Goal: Information Seeking & Learning: Learn about a topic

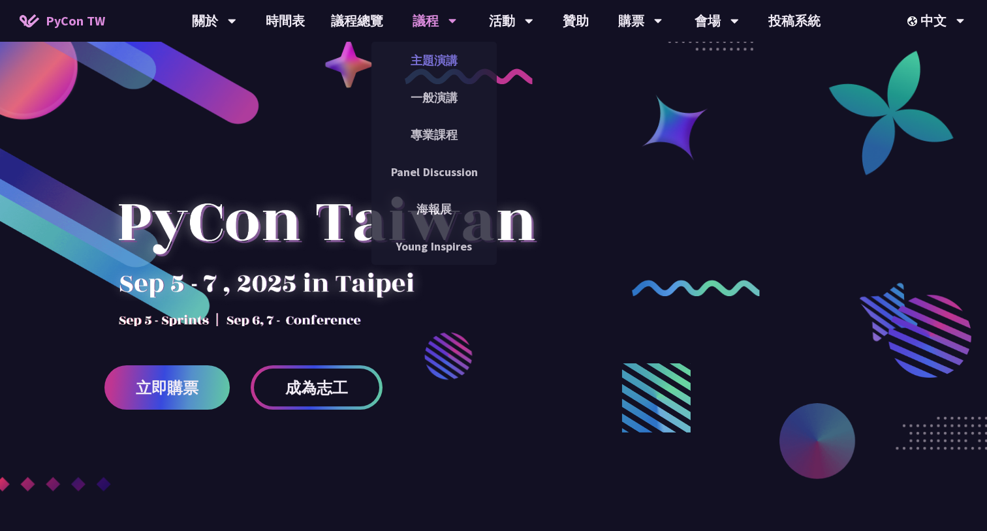
click at [445, 56] on link "主題演講" at bounding box center [434, 60] width 125 height 31
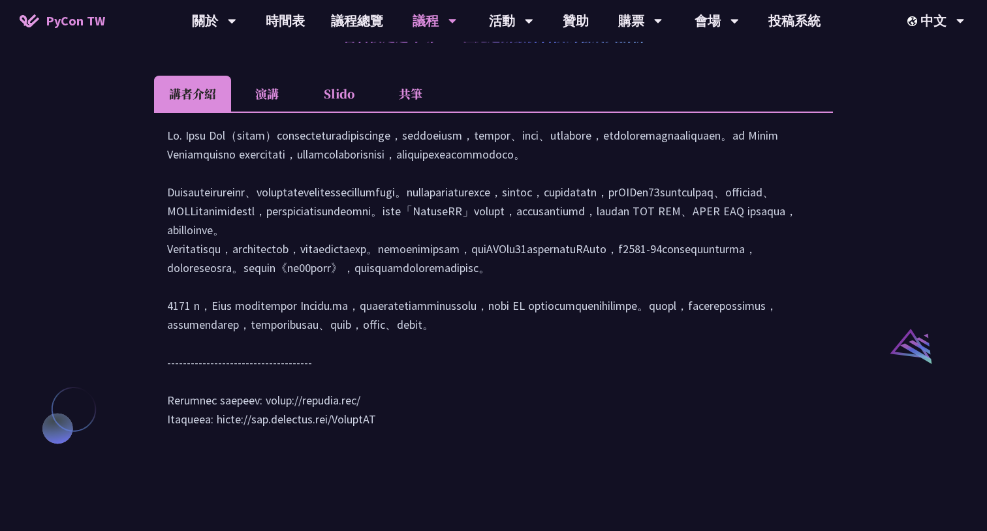
scroll to position [782, 0]
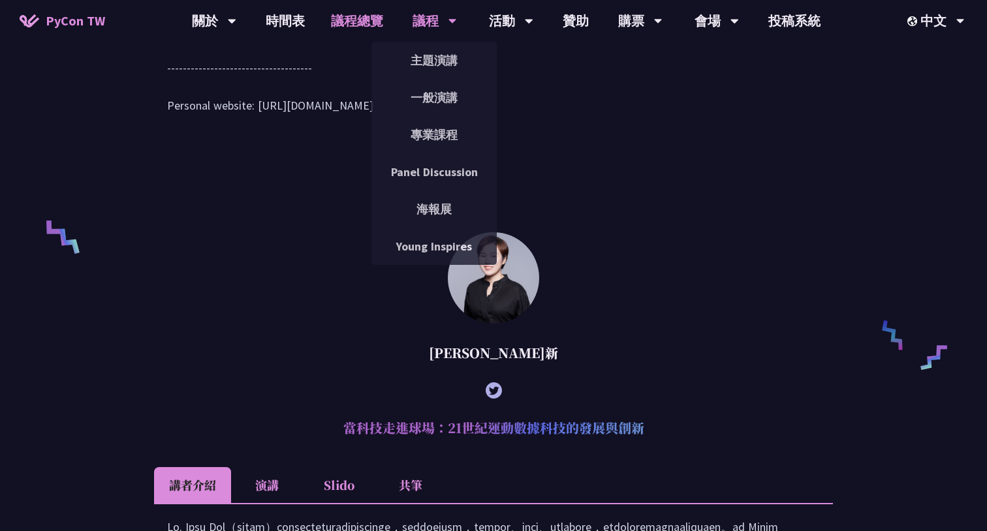
click at [375, 15] on link "議程總覽" at bounding box center [357, 21] width 78 height 42
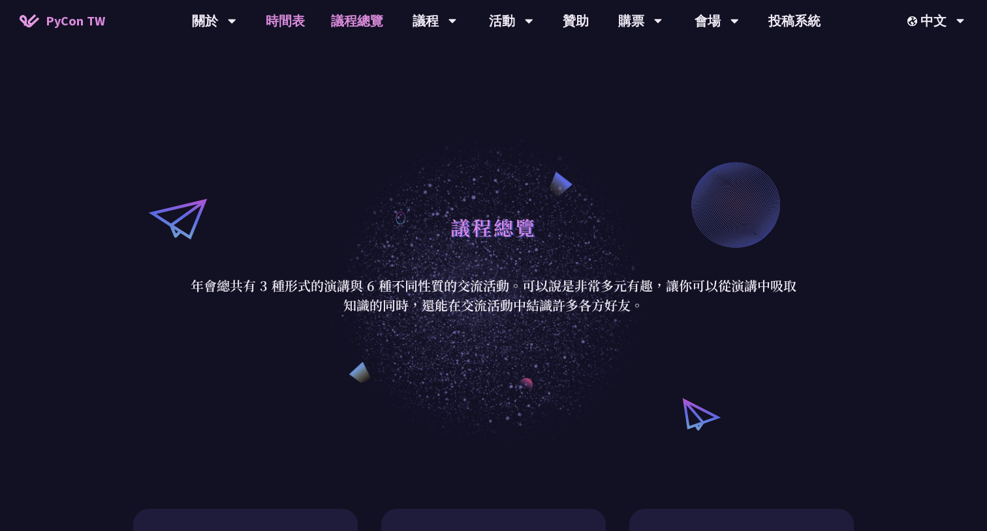
click at [294, 21] on link "時間表" at bounding box center [285, 21] width 65 height 42
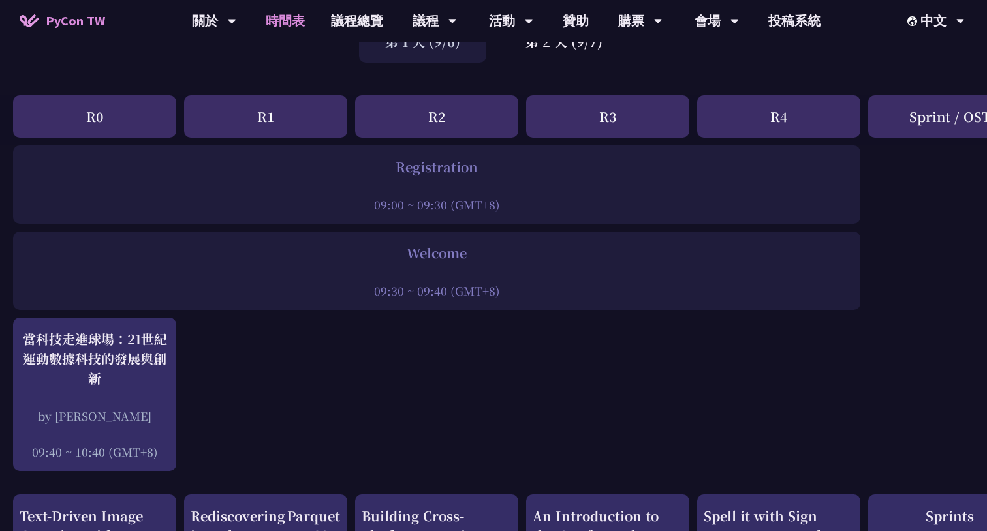
scroll to position [122, 0]
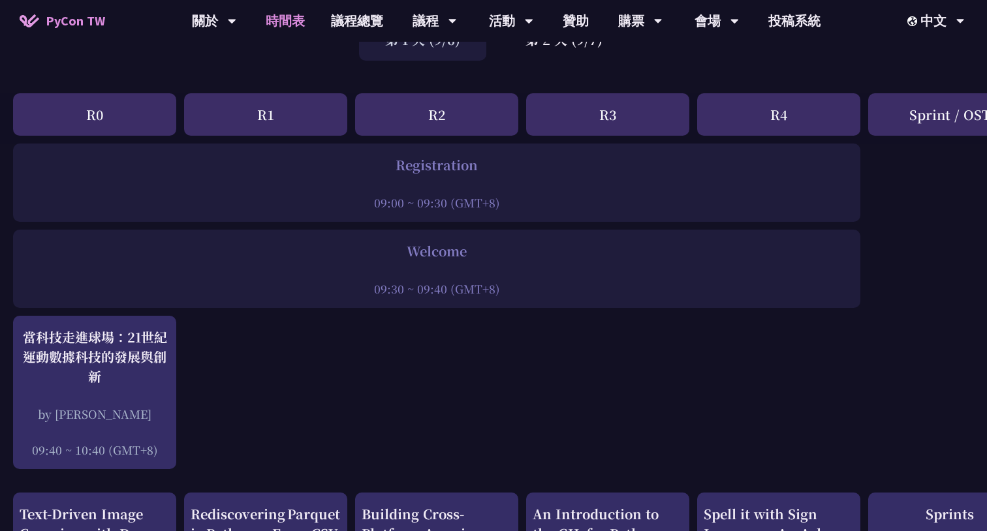
click at [125, 100] on div "R0" at bounding box center [94, 114] width 163 height 42
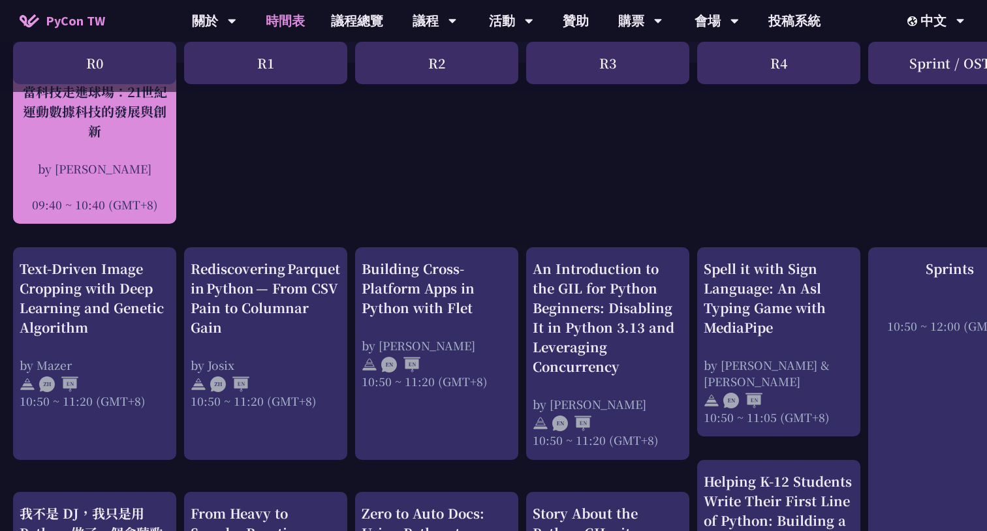
scroll to position [449, 0]
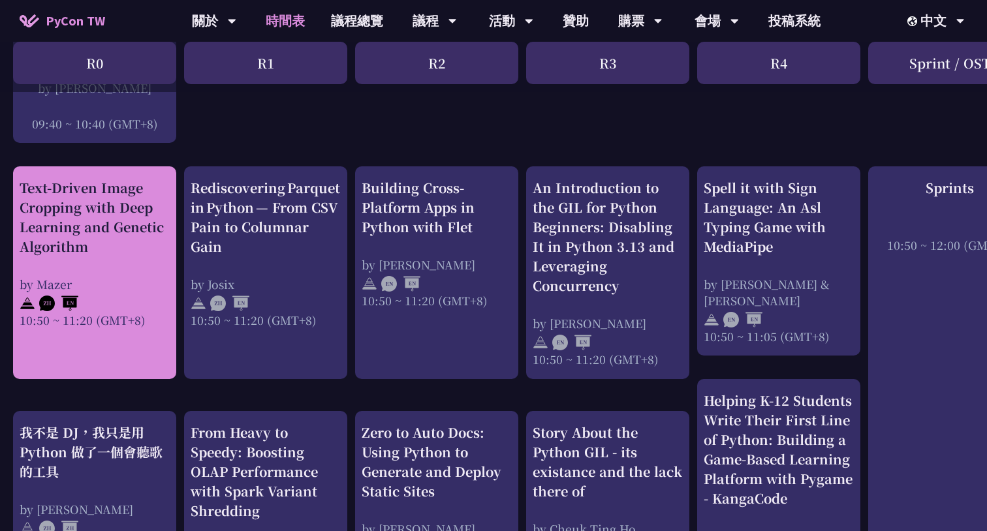
click at [93, 255] on div "Text-Driven Image Cropping with Deep Learning and Genetic Algorithm" at bounding box center [95, 217] width 150 height 78
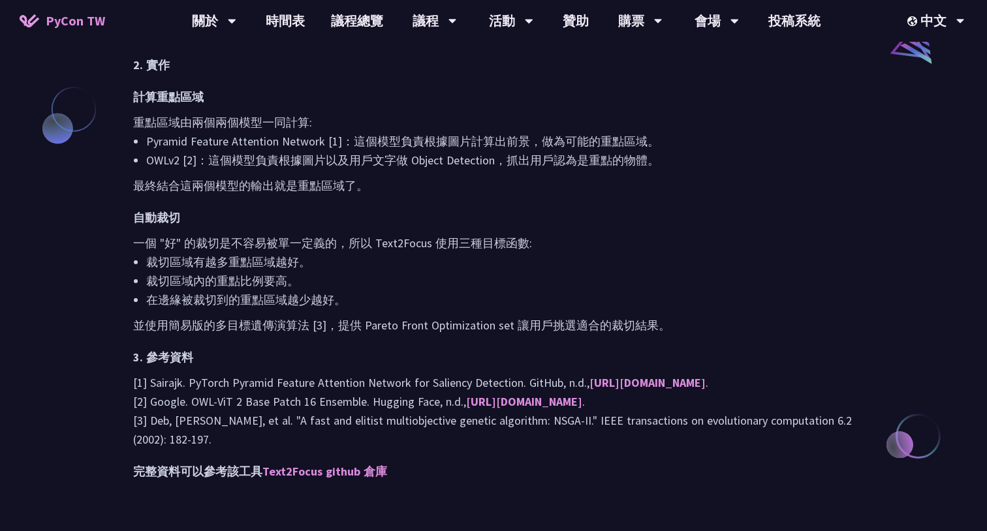
scroll to position [1132, 0]
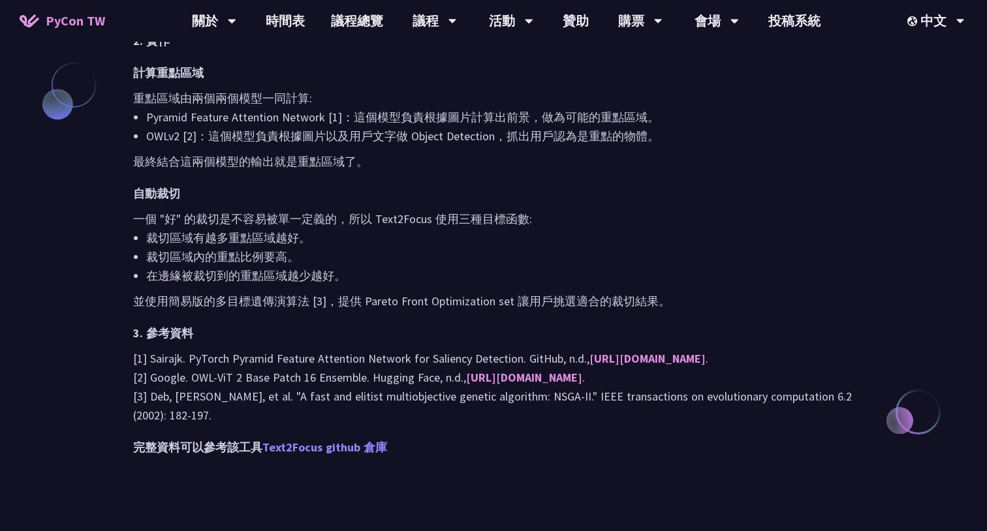
click at [285, 455] on link "Text2Focus github 倉庫" at bounding box center [324, 447] width 125 height 15
